Goal: Information Seeking & Learning: Learn about a topic

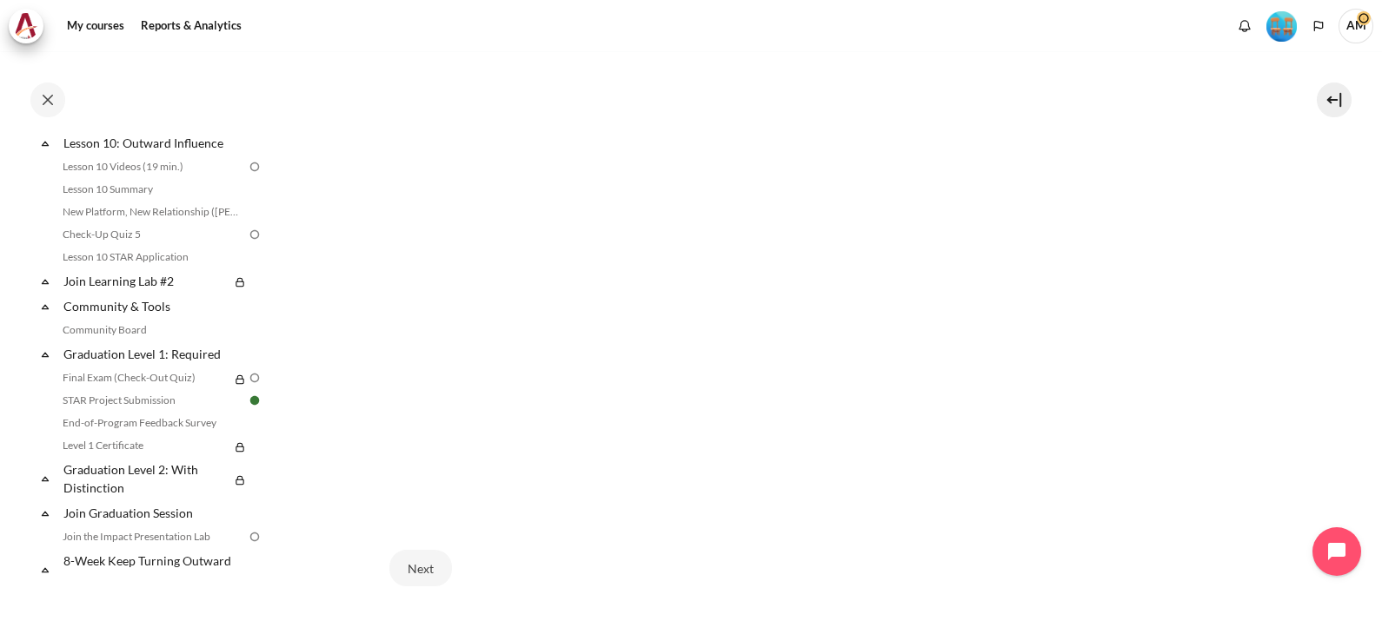
scroll to position [1616, 0]
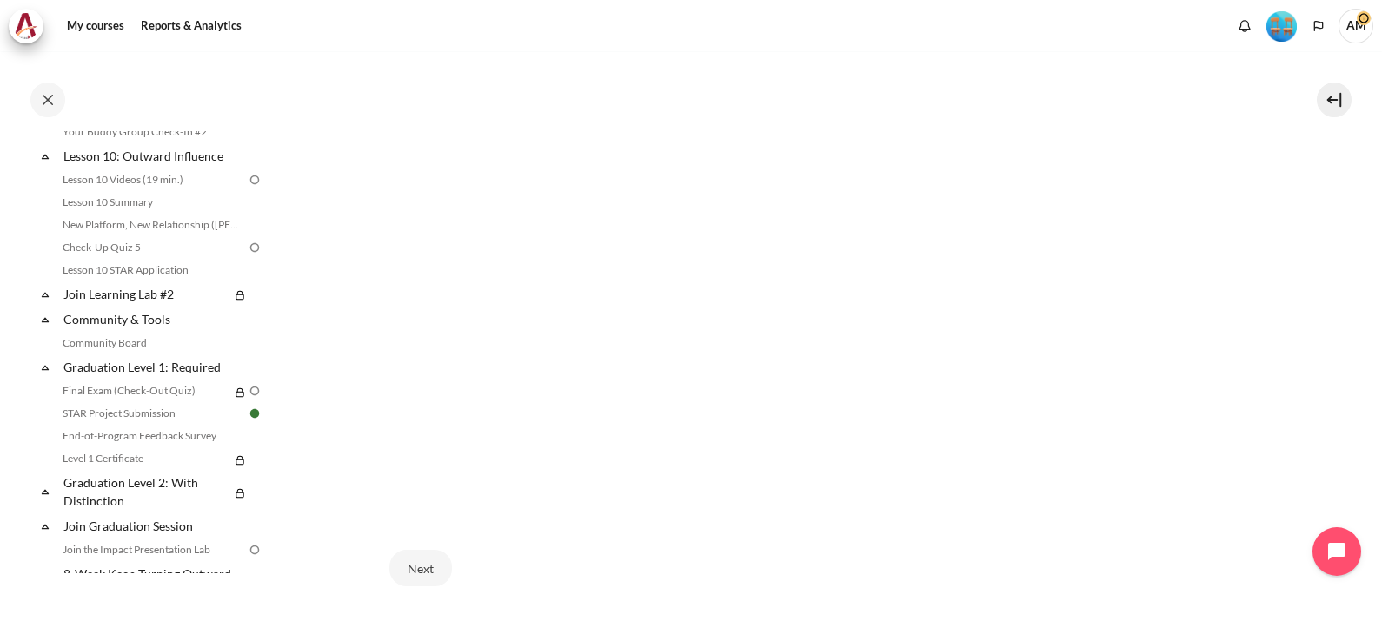
click at [1327, 331] on section "My courses SG B1 Lesson 8: Outward Alignment Lesson 8 Videos (12 min.) Lesson 8…" at bounding box center [823, 109] width 1091 height 1191
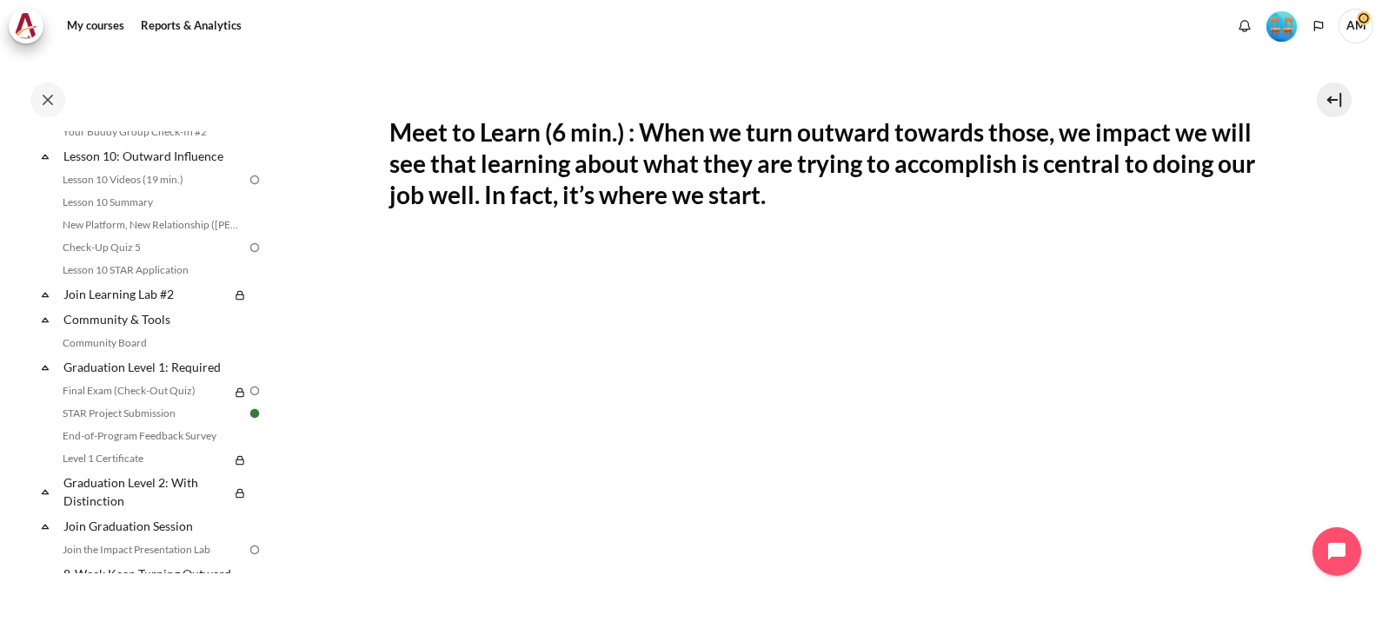
scroll to position [657, 0]
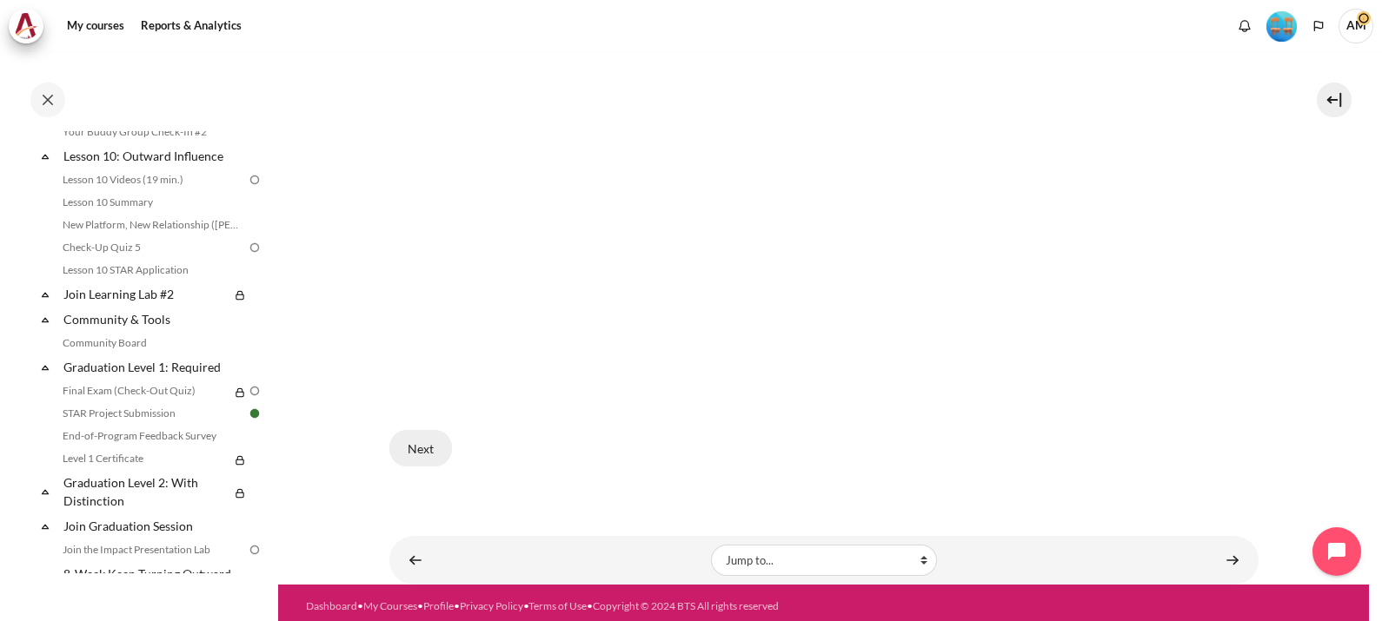
click at [429, 442] on button "Next" at bounding box center [420, 448] width 63 height 37
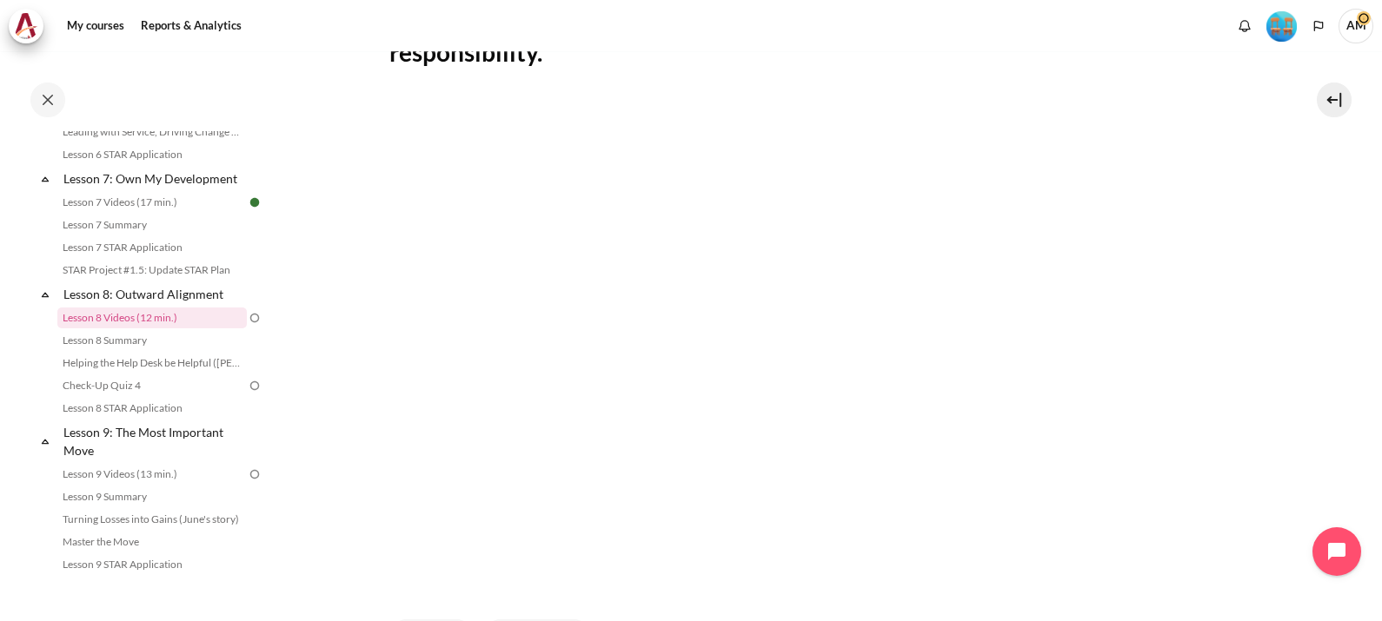
scroll to position [475, 0]
click at [1324, 163] on section "My courses SG B1 Lesson 8: Outward Alignment Lesson 8 Videos (12 min.) Lesson 8…" at bounding box center [823, 171] width 1091 height 1191
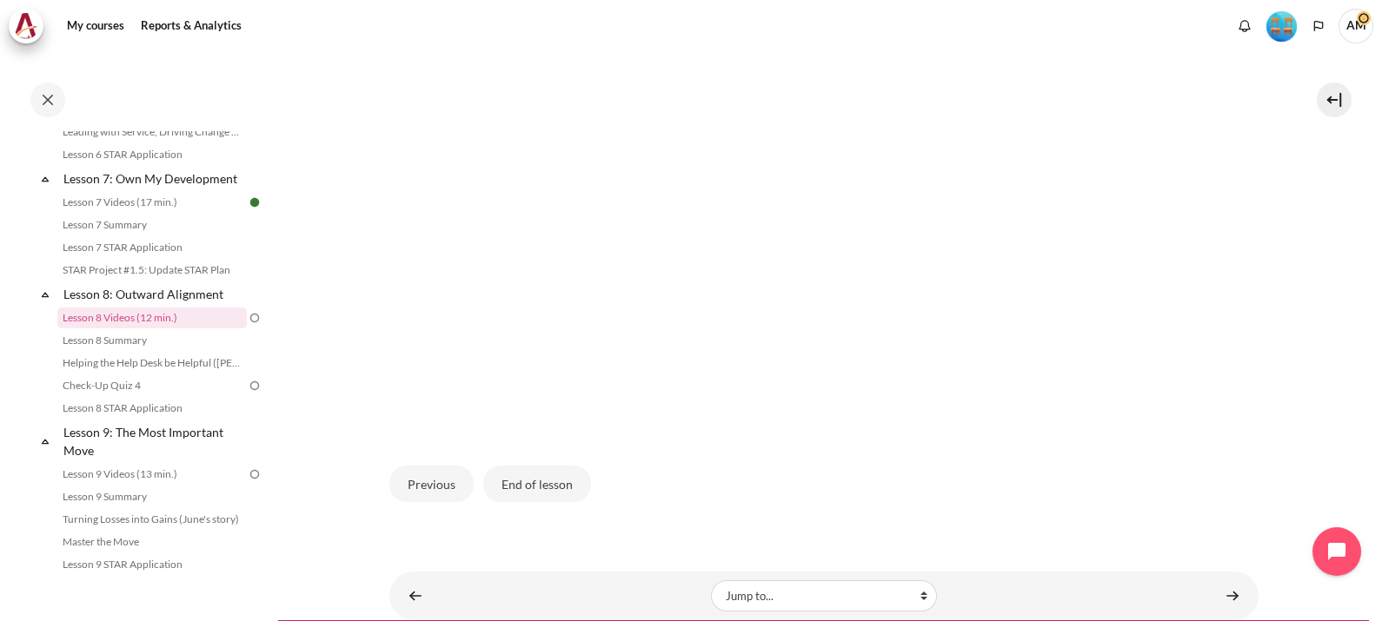
scroll to position [640, 0]
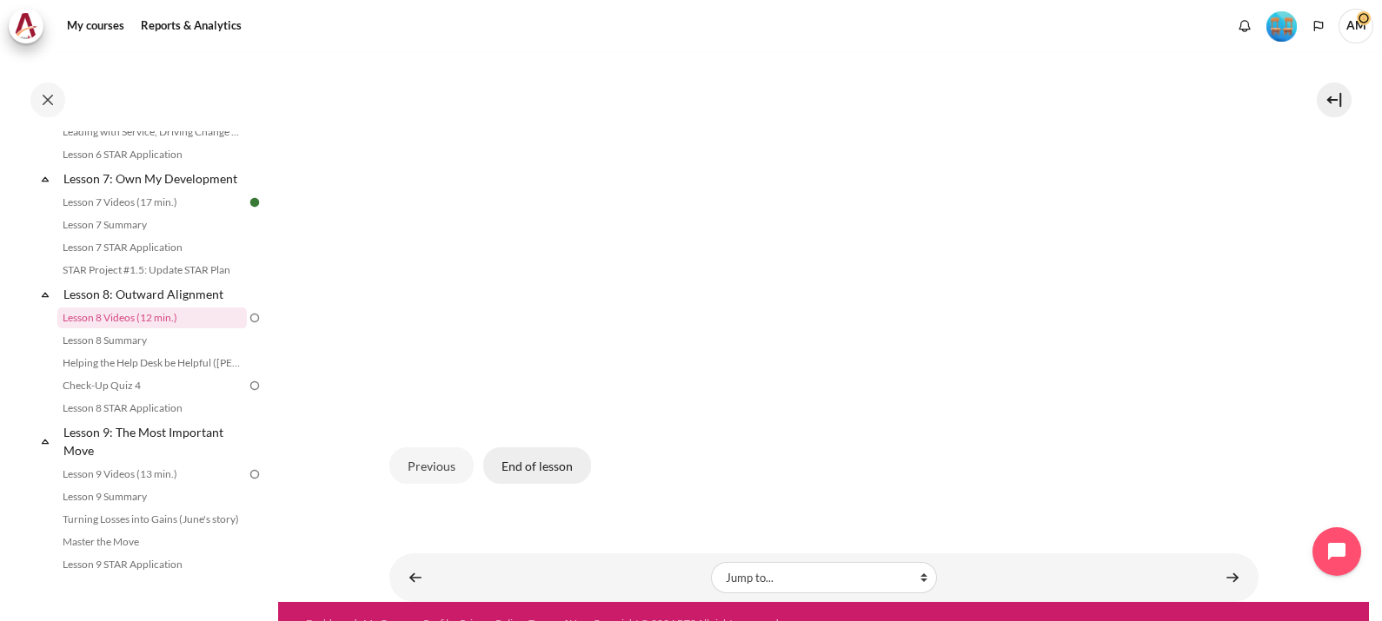
click at [521, 451] on button "End of lesson" at bounding box center [537, 466] width 108 height 37
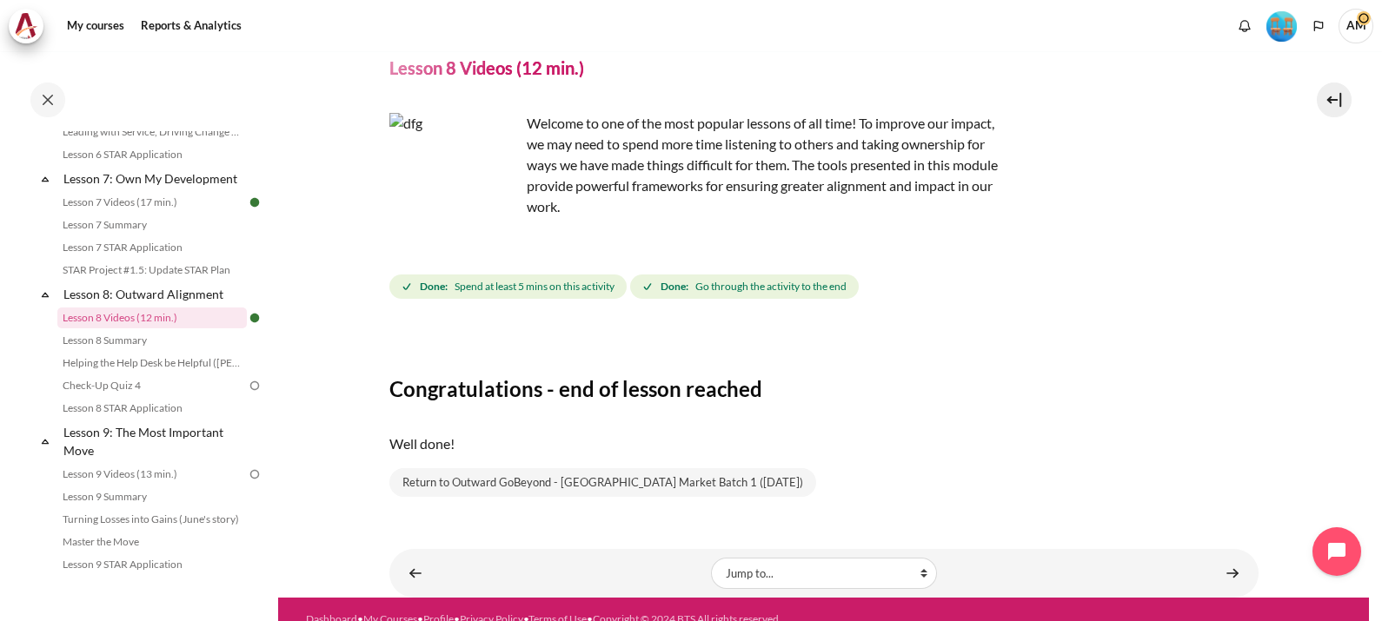
scroll to position [86, 0]
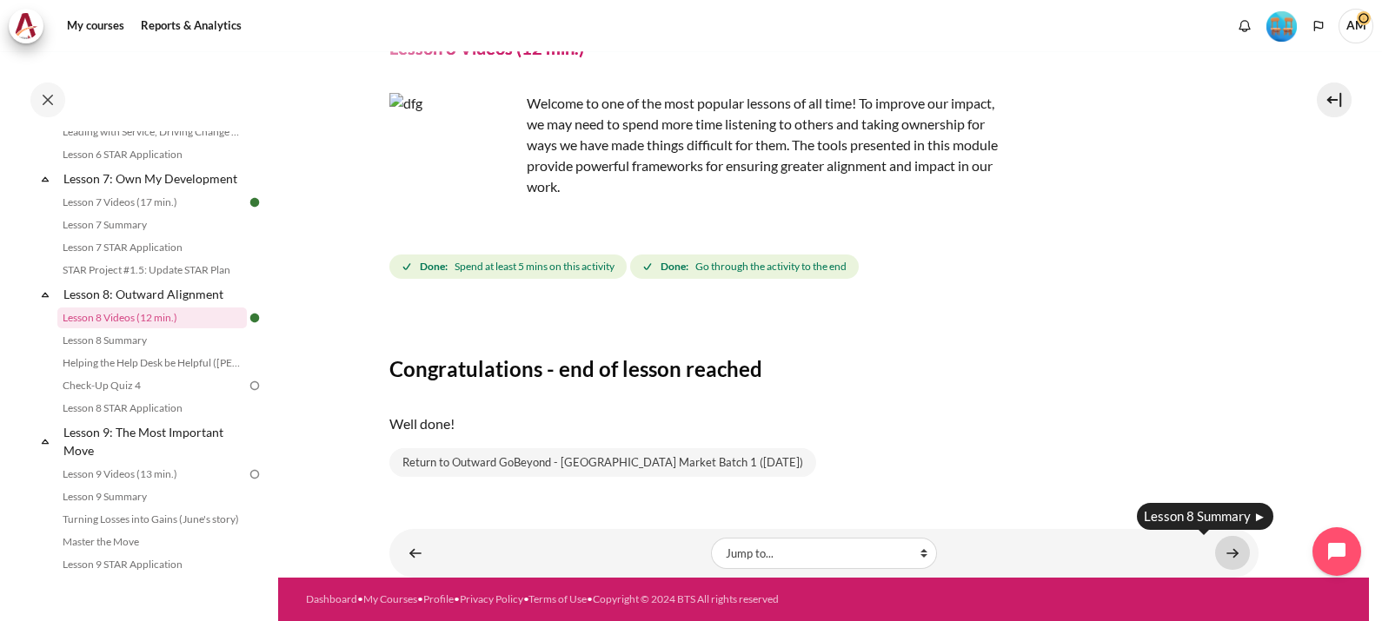
click at [1229, 548] on link "Content" at bounding box center [1232, 553] width 35 height 34
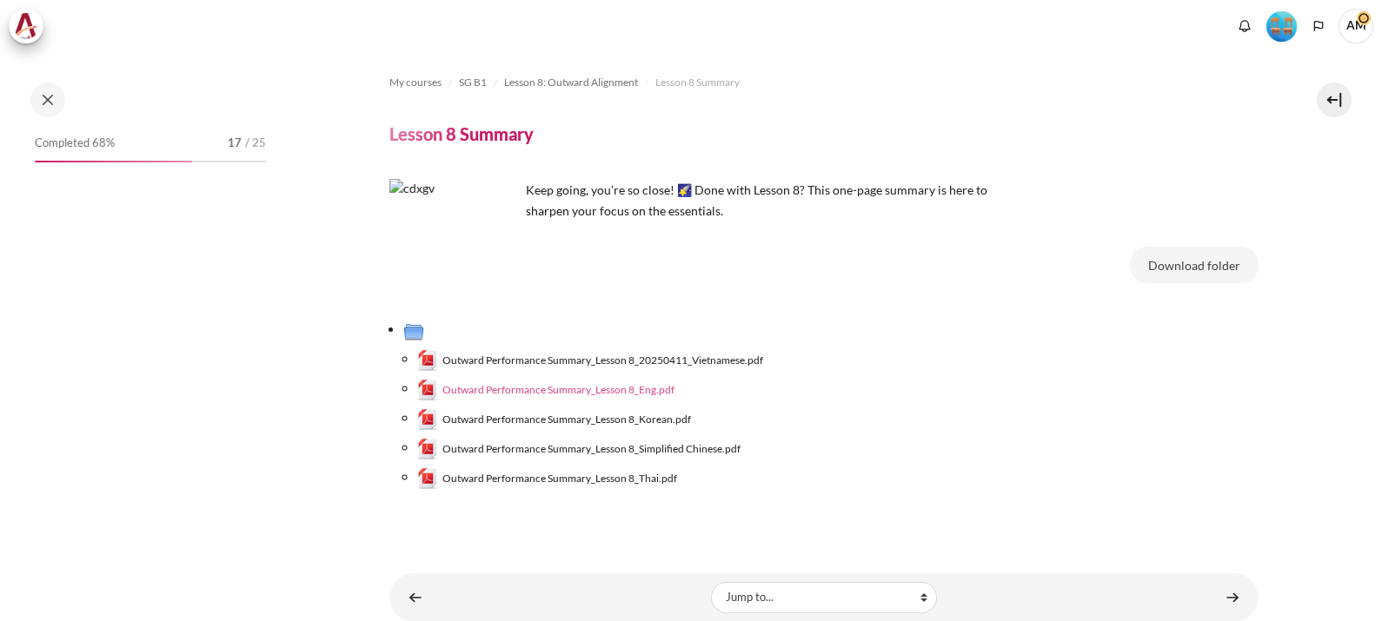
scroll to position [1183, 0]
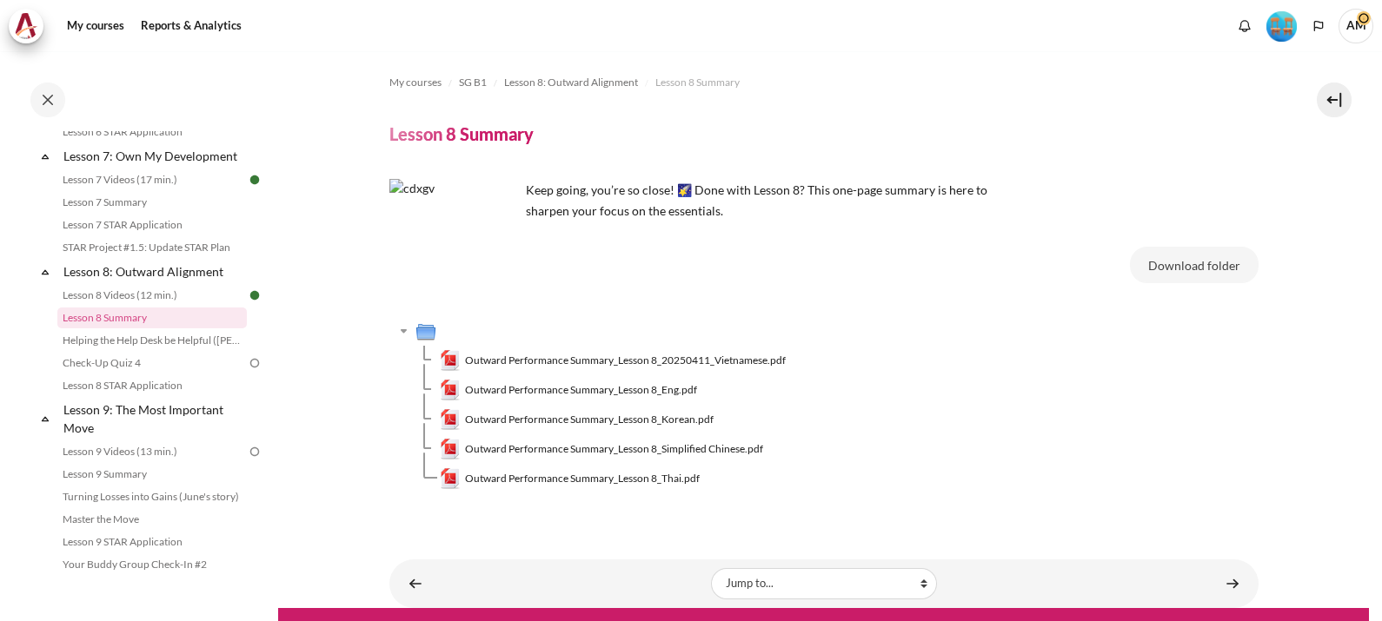
click at [605, 388] on span "Outward Performance Summary_Lesson 8_Eng.pdf" at bounding box center [581, 390] width 232 height 16
click at [1252, 170] on section "My courses SG B1 Lesson 8: Outward Alignment Lesson 8 Summary Lesson 8 Summary" at bounding box center [823, 329] width 1091 height 557
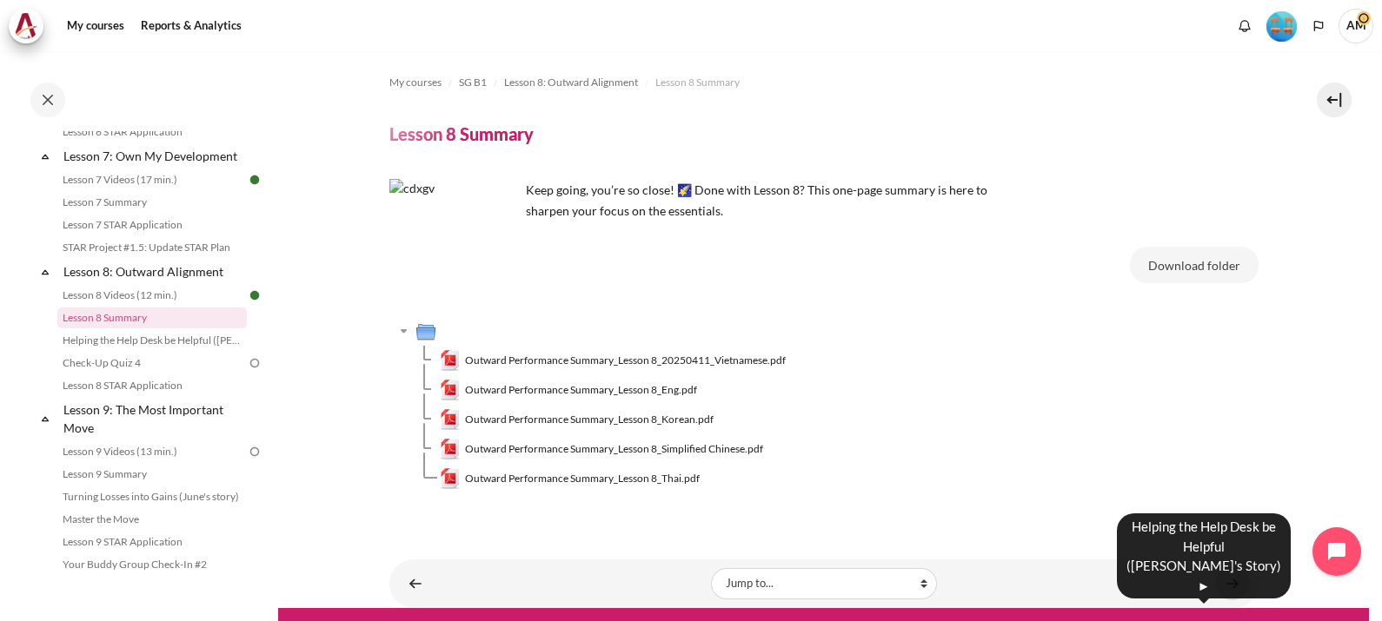
click at [1222, 575] on link "Content" at bounding box center [1232, 584] width 35 height 34
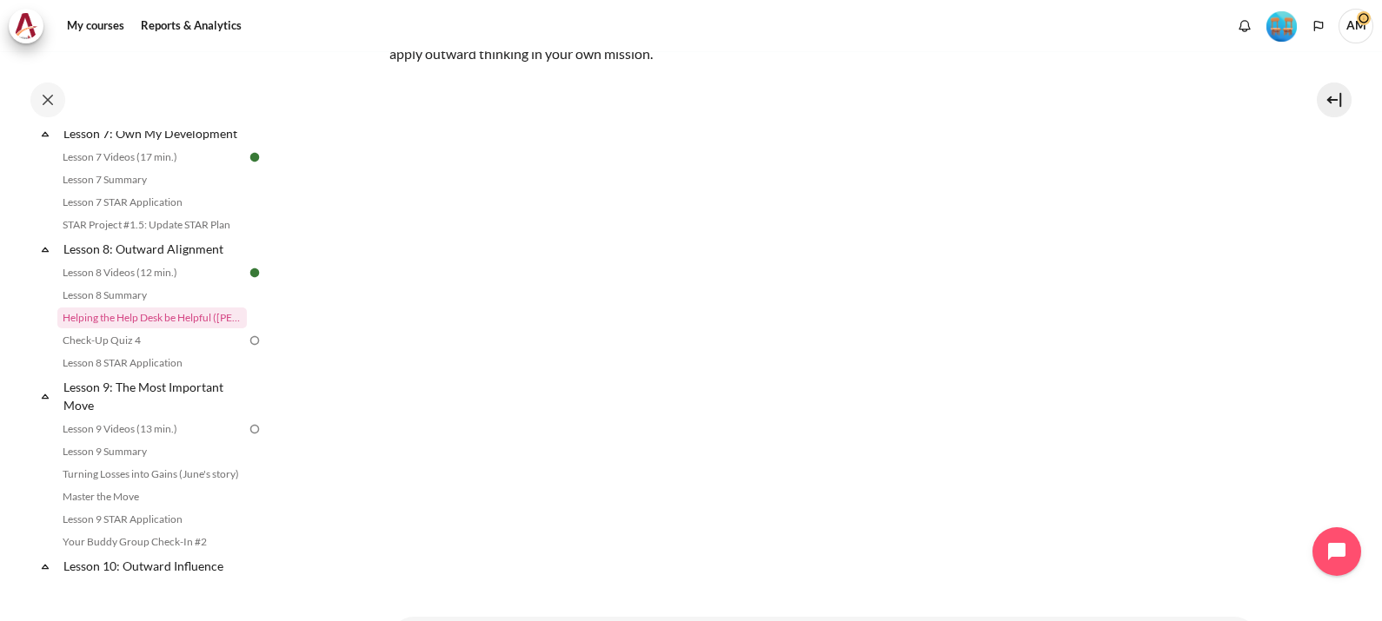
scroll to position [282, 0]
